Goal: Task Accomplishment & Management: Use online tool/utility

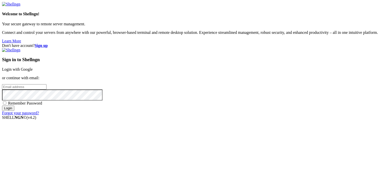
click at [33, 67] on link "Login with Google" at bounding box center [17, 69] width 31 height 4
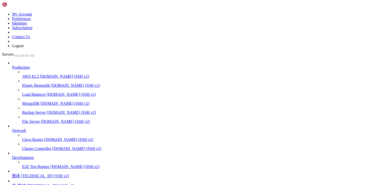
scroll to position [44, 0]
click at [37, 174] on span "[TECHNICAL_ID] (SSH v2)" at bounding box center [45, 176] width 48 height 4
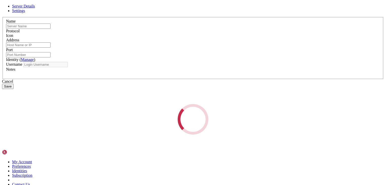
type input "图床"
type input "[TECHNICAL_ID]"
type input "22"
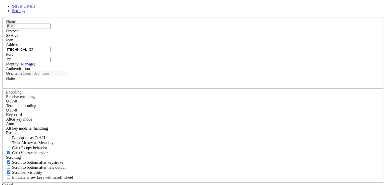
drag, startPoint x: 172, startPoint y: 71, endPoint x: 169, endPoint y: 75, distance: 5.0
type input "root"
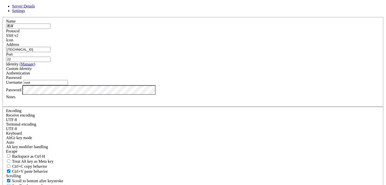
click at [51, 52] on input "[TECHNICAL_ID]" at bounding box center [28, 49] width 44 height 5
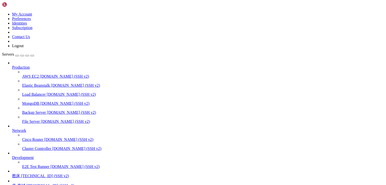
click at [20, 174] on span "图床" at bounding box center [16, 176] width 8 height 4
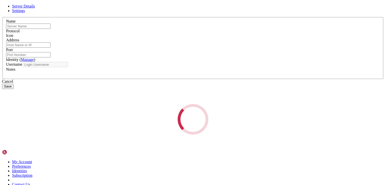
type input "图床"
type input "[TECHNICAL_ID]"
type input "22"
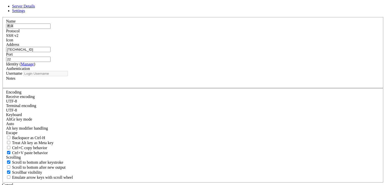
type input "root"
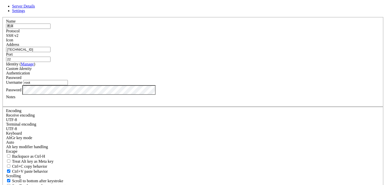
click at [51, 52] on input "[TECHNICAL_ID]" at bounding box center [28, 49] width 44 height 5
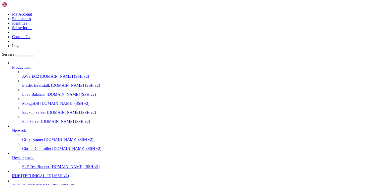
drag, startPoint x: 91, startPoint y: 326, endPoint x: 64, endPoint y: 325, distance: 26.9
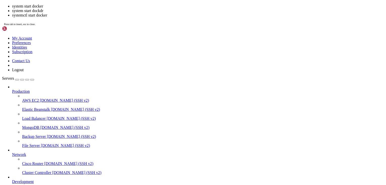
scroll to position [128, 0]
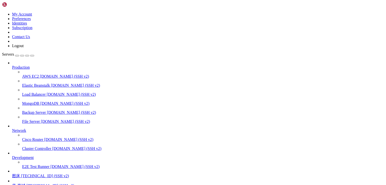
drag, startPoint x: 113, startPoint y: 361, endPoint x: 208, endPoint y: 336, distance: 97.6
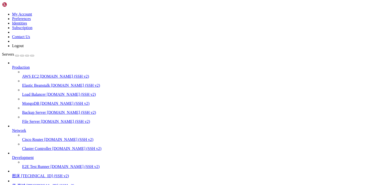
drag, startPoint x: 72, startPoint y: 448, endPoint x: 8, endPoint y: 422, distance: 69.8
drag, startPoint x: 72, startPoint y: 451, endPoint x: 4, endPoint y: 421, distance: 74.5
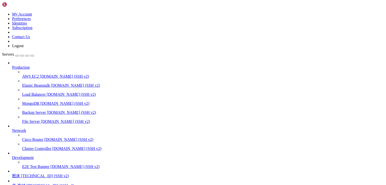
scroll to position [1422, 0]
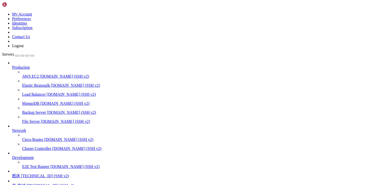
drag, startPoint x: 53, startPoint y: 437, endPoint x: 119, endPoint y: 438, distance: 66.6
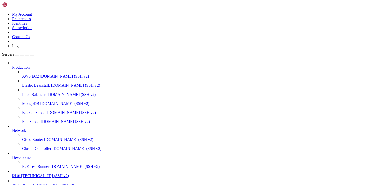
scroll to position [1461, 0]
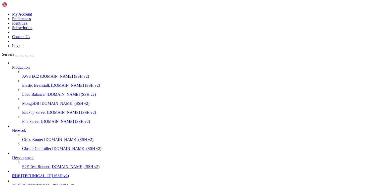
drag, startPoint x: 120, startPoint y: 445, endPoint x: 5, endPoint y: 409, distance: 120.7
copy div "[root@C20250922116305 jitsi-docker-jitsi-meet-995b0e4]# cat .env # shellcheck d…"
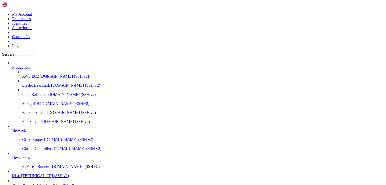
drag, startPoint x: 129, startPoint y: 432, endPoint x: 5, endPoint y: 360, distance: 143.6
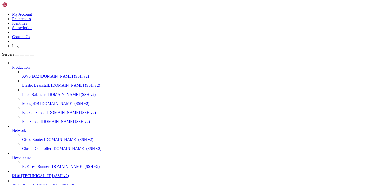
scroll to position [2678, 0]
drag, startPoint x: 186, startPoint y: 386, endPoint x: 117, endPoint y: 348, distance: 78.5
